Goal: Task Accomplishment & Management: Use online tool/utility

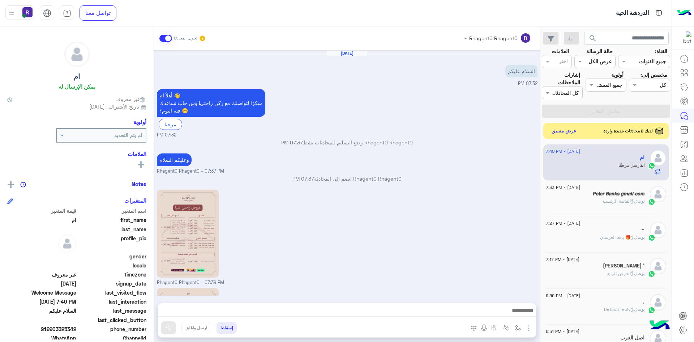
scroll to position [89, 0]
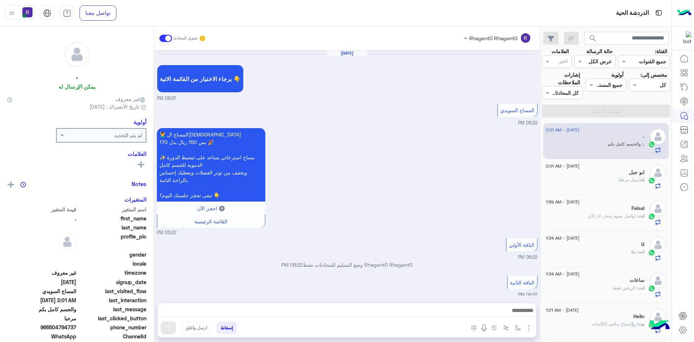
scroll to position [494, 0]
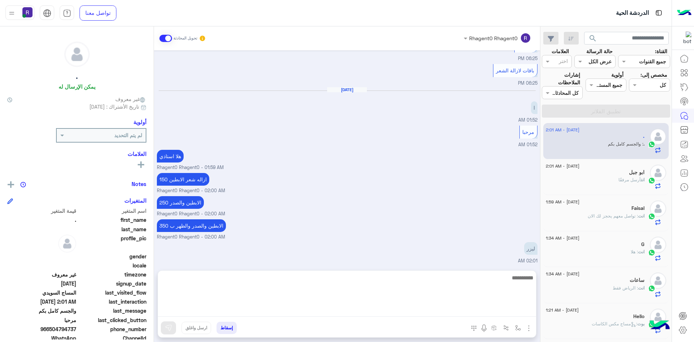
click at [472, 310] on textarea at bounding box center [347, 294] width 378 height 43
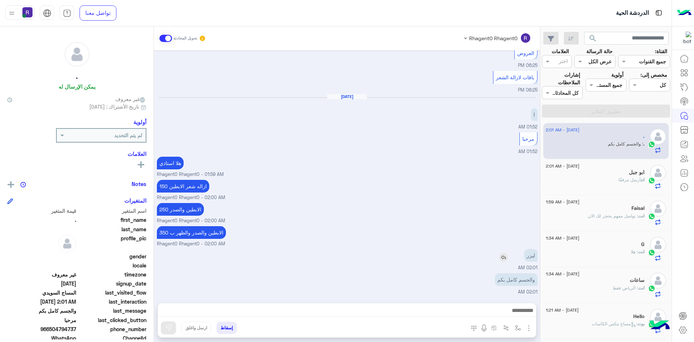
click at [503, 256] on img at bounding box center [503, 257] width 9 height 9
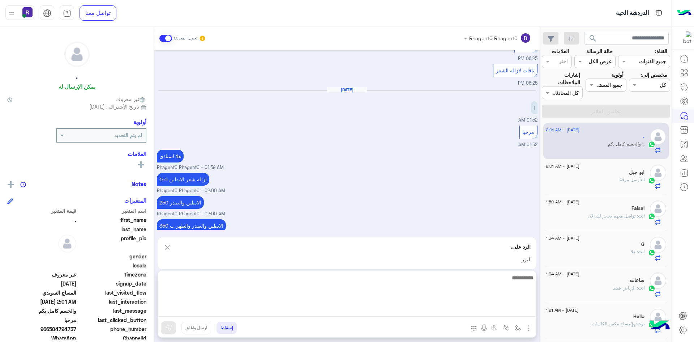
click at [489, 310] on textarea at bounding box center [347, 294] width 378 height 43
type textarea "**********"
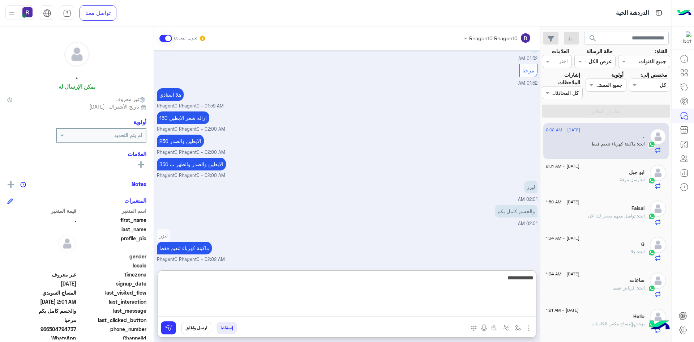
type textarea "**********"
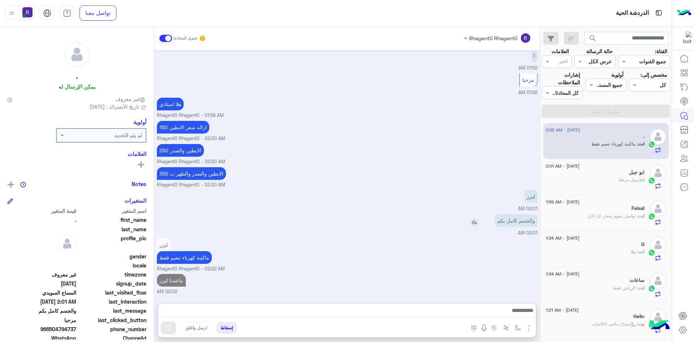
click at [474, 214] on div "والجسم كامل بكم" at bounding box center [496, 220] width 84 height 13
click at [473, 220] on img at bounding box center [474, 222] width 9 height 9
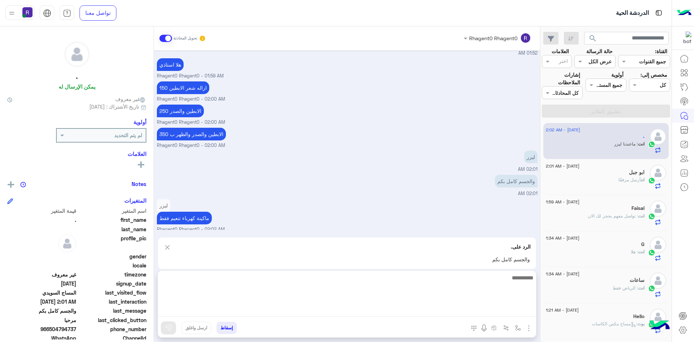
click at [499, 310] on textarea at bounding box center [347, 294] width 378 height 43
type textarea "********"
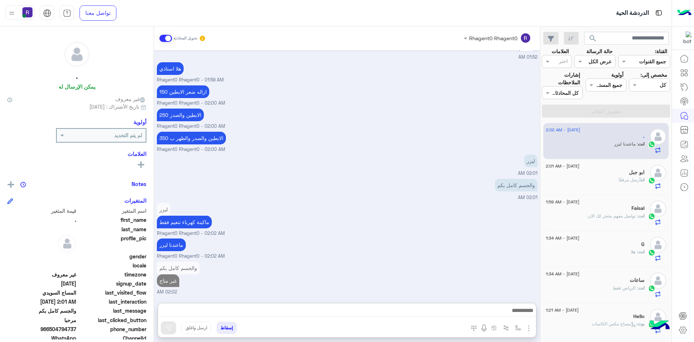
click at [633, 174] on h5 "ابو جبل" at bounding box center [637, 172] width 16 height 6
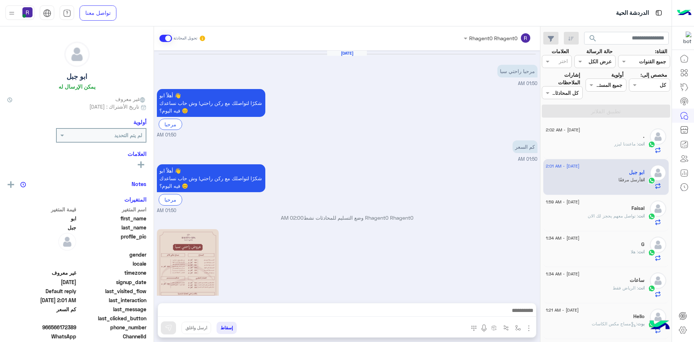
scroll to position [141, 0]
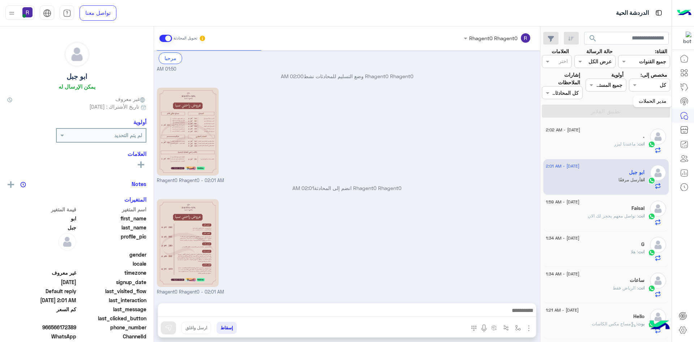
click at [689, 106] on link at bounding box center [684, 101] width 20 height 14
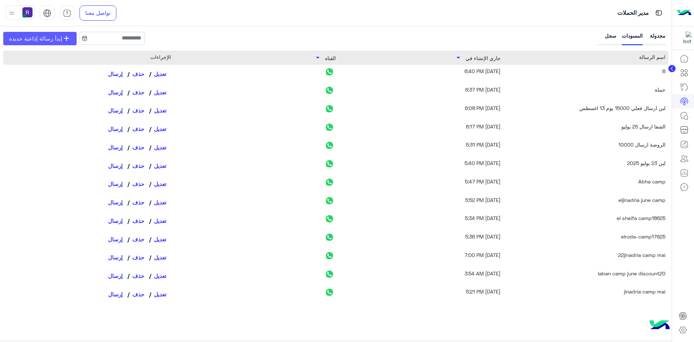
click at [28, 43] on link "add إبدأ رسالة إذاعية جديدة" at bounding box center [39, 38] width 73 height 13
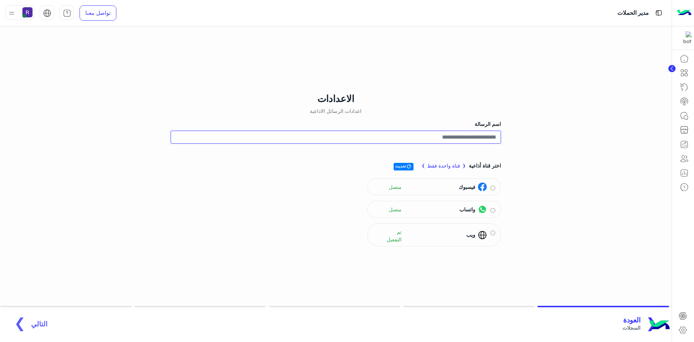
click at [459, 138] on input "اسم الرسالة" at bounding box center [336, 136] width 330 height 13
click at [479, 210] on img at bounding box center [482, 209] width 9 height 9
click at [38, 318] on span "التالي" at bounding box center [39, 319] width 16 height 8
click at [461, 138] on input "**********" at bounding box center [336, 136] width 330 height 13
type input "**********"
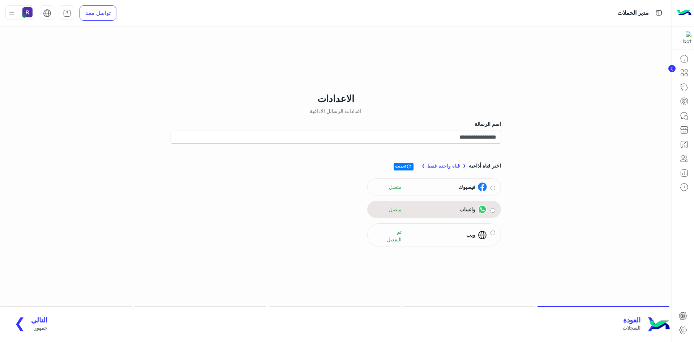
click at [484, 209] on img at bounding box center [482, 209] width 9 height 9
click at [408, 165] on span "refresh" at bounding box center [409, 166] width 6 height 6
click at [39, 320] on span "التالي" at bounding box center [39, 319] width 16 height 8
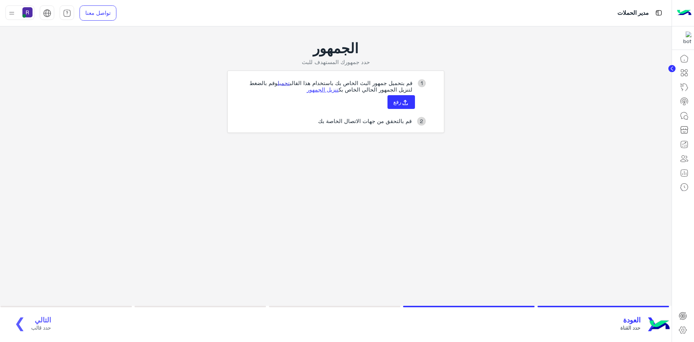
click at [282, 83] on link "تحميل" at bounding box center [284, 83] width 12 height 7
click at [406, 107] on button "رفع" at bounding box center [400, 102] width 27 height 14
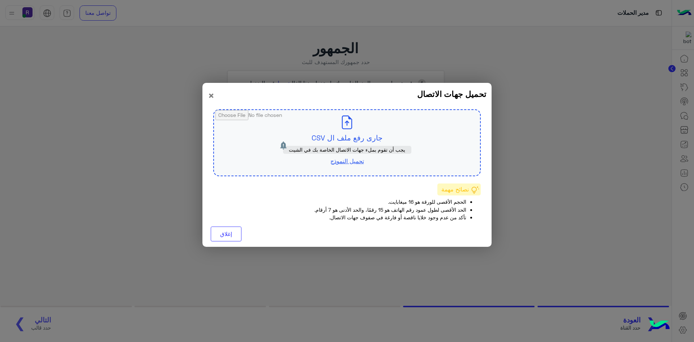
click at [363, 139] on input "file" at bounding box center [347, 142] width 266 height 65
type input "**********"
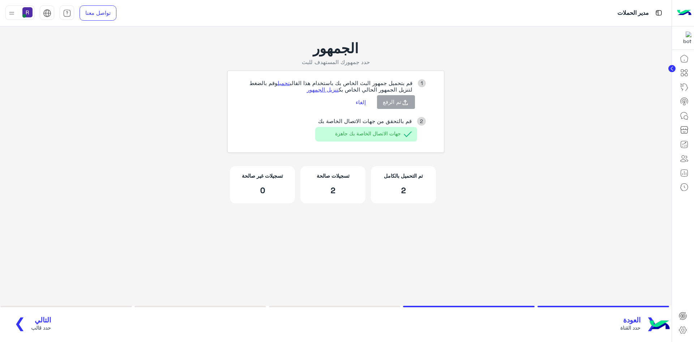
click at [35, 320] on span "التالي" at bounding box center [41, 319] width 20 height 8
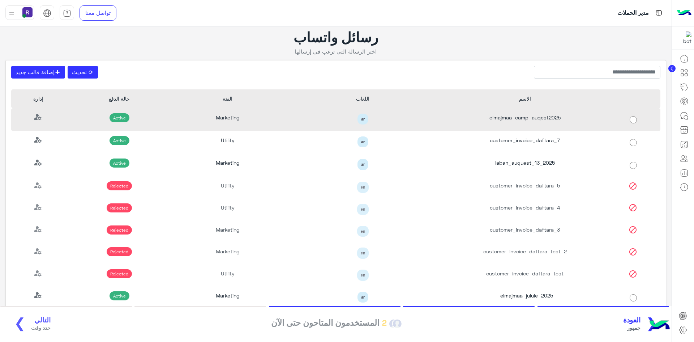
click at [540, 119] on div "elmajmaa_camp_auqest2025" at bounding box center [525, 119] width 162 height 23
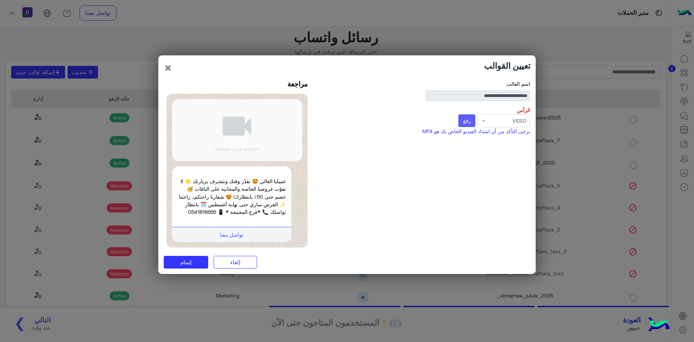
click at [468, 117] on span "رفع" at bounding box center [467, 120] width 8 height 7
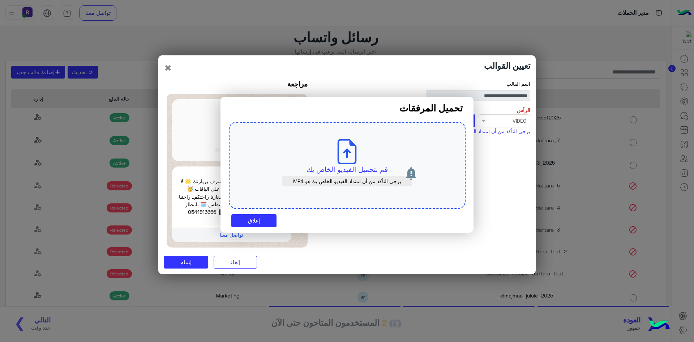
click at [334, 167] on p "قم بتحميل الفيديو الخاص بك" at bounding box center [347, 169] width 203 height 10
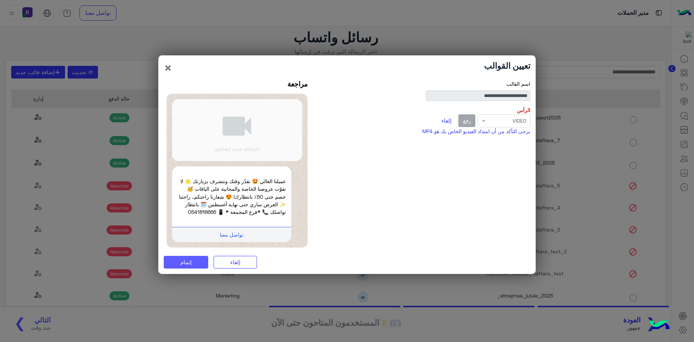
click at [196, 262] on button "إتمام" at bounding box center [186, 261] width 44 height 13
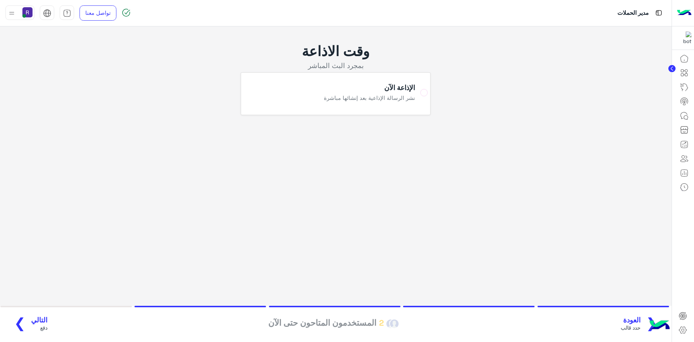
click at [32, 315] on button "التالي دفع ❯" at bounding box center [28, 324] width 43 height 20
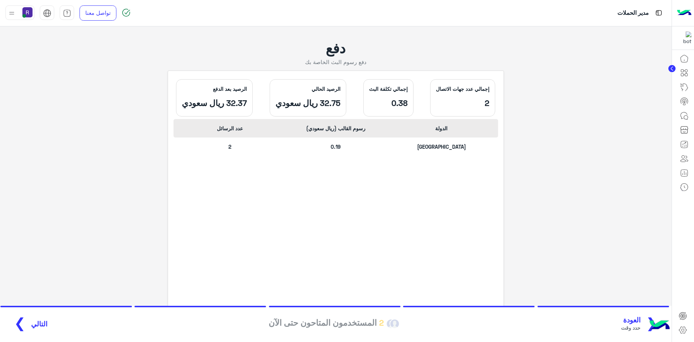
click at [31, 324] on span "التالي" at bounding box center [39, 323] width 16 height 8
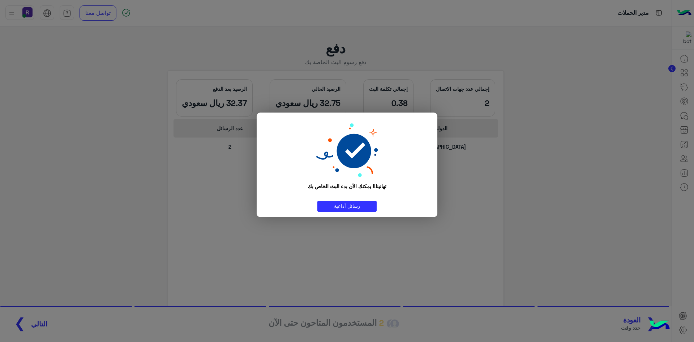
click at [300, 137] on div "تهانينا!! يمكنك الآن بدء البث الخاص بك" at bounding box center [347, 159] width 170 height 83
click at [529, 190] on modal-container "تهانينا!! يمكنك الآن بدء البث الخاص بك رسائل أذاعية" at bounding box center [347, 171] width 694 height 342
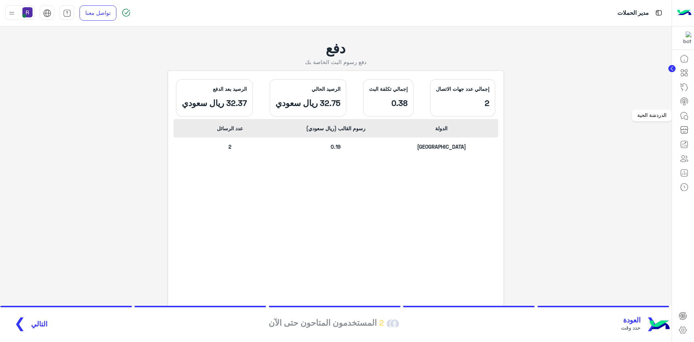
click at [683, 110] on link at bounding box center [684, 115] width 20 height 14
